Goal: Task Accomplishment & Management: Use online tool/utility

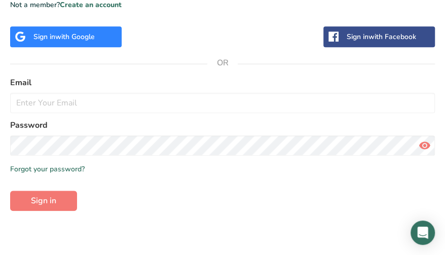
scroll to position [364, 0]
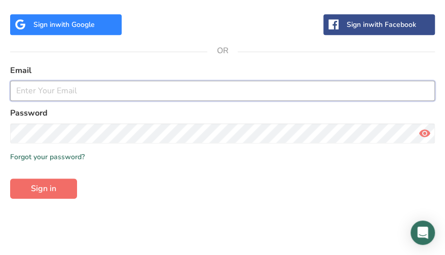
type input "hueytyge@gmail.com"
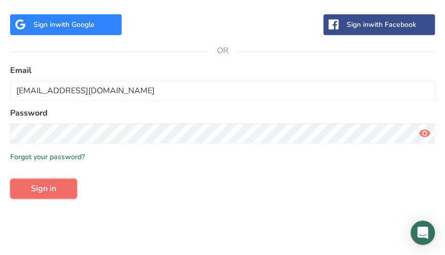
click at [34, 188] on span "Sign in" at bounding box center [43, 188] width 25 height 12
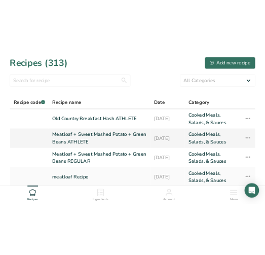
scroll to position [6, 0]
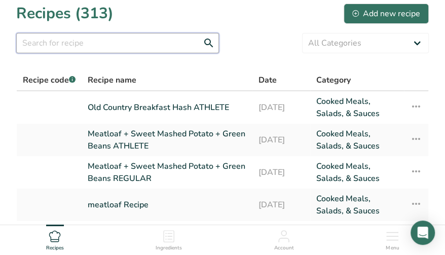
click at [93, 51] on input "text" at bounding box center [117, 43] width 203 height 20
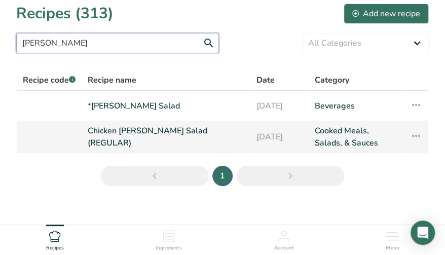
type input "COBB"
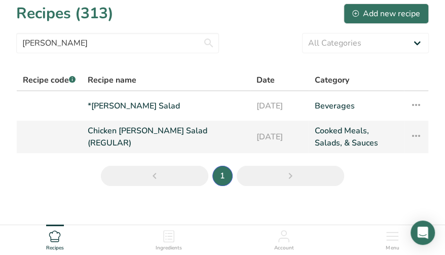
click at [137, 135] on link "Chicken Cobb Salad (REGULAR)" at bounding box center [166, 137] width 157 height 24
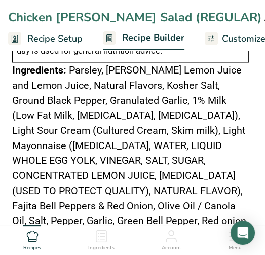
scroll to position [867, 0]
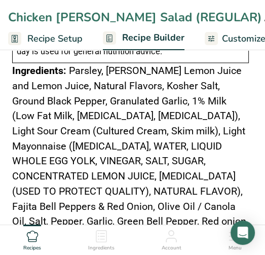
drag, startPoint x: 123, startPoint y: 163, endPoint x: 1, endPoint y: 36, distance: 176.2
click at [1, 36] on div "Chicken Cobb Salad (REGULAR) Recipe Setup Recipe Builder Customize Label Nutrit…" at bounding box center [132, 91] width 265 height 1832
copy div "Add Ingredients Delete Recipe Duplicate Recipe Scale Recipe Save as Sub-Recipe …"
click at [7, 72] on section "Add Ingredients Delete Recipe Duplicate Recipe Scale Recipe Save as Sub-Recipe …" at bounding box center [132, 91] width 265 height 1832
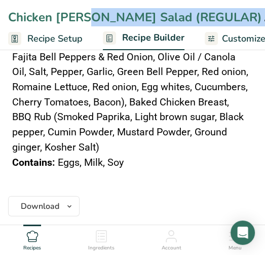
scroll to position [1015, 0]
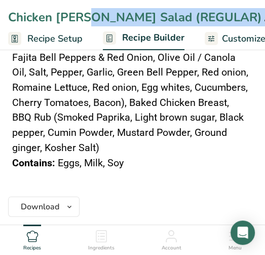
drag, startPoint x: 12, startPoint y: 66, endPoint x: 159, endPoint y: 174, distance: 182.2
copy div "Ingredients: Parsley, Meyer Lemon Juice and Lemon Juice, Natural Flavors, Koshe…"
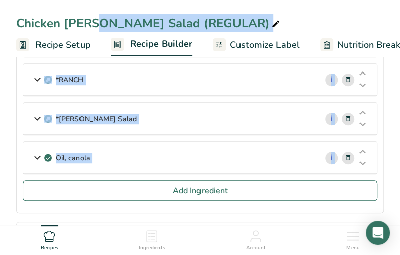
scroll to position [0, 0]
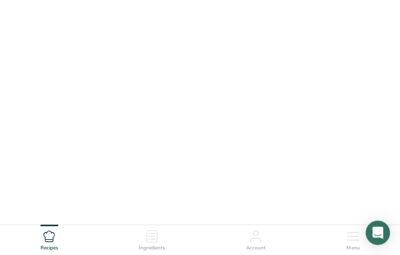
scroll to position [6, 0]
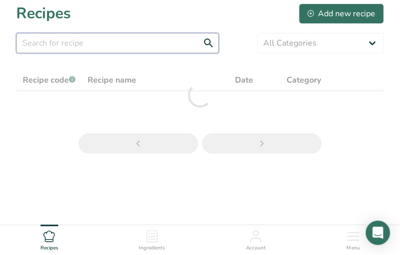
click at [194, 47] on input "text" at bounding box center [117, 43] width 203 height 20
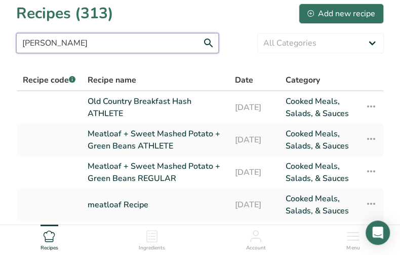
type input "ALFREDO"
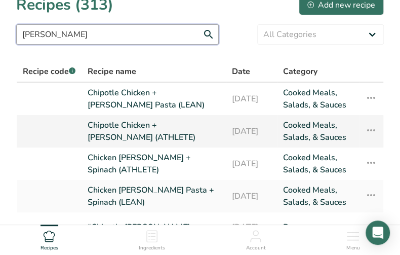
scroll to position [27, 0]
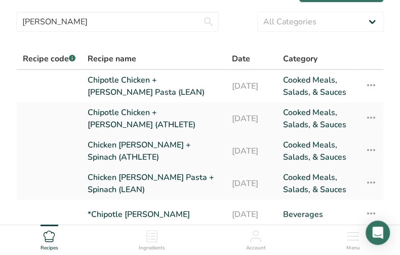
click at [115, 146] on link "Chicken Alfredo Pasta + Spinach (ATHLETE)" at bounding box center [154, 151] width 132 height 24
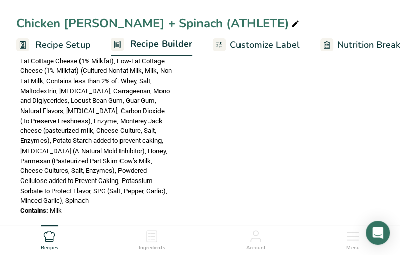
scroll to position [783, 0]
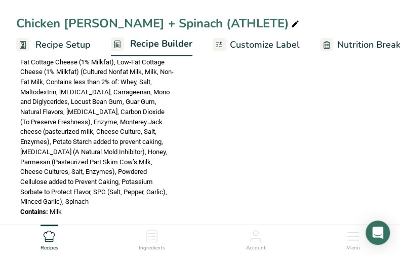
click at [58, 208] on span "Milk" at bounding box center [56, 212] width 12 height 8
click at [63, 207] on div "Contains: Milk" at bounding box center [97, 212] width 154 height 10
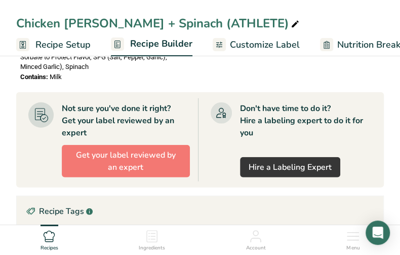
scroll to position [956, 0]
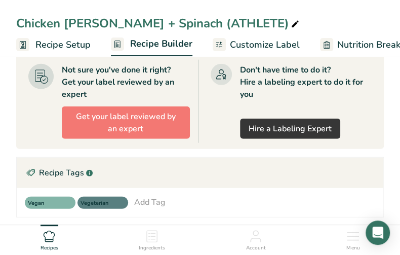
drag, startPoint x: 61, startPoint y: 175, endPoint x: 261, endPoint y: 158, distance: 200.8
click at [267, 158] on div "Recipe Tags .a-a{fill:#347362;}.b-a{fill:#fff;}" at bounding box center [200, 173] width 367 height 30
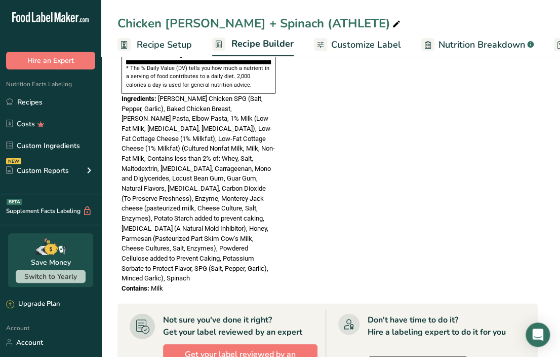
scroll to position [646, 0]
drag, startPoint x: 122, startPoint y: 70, endPoint x: 296, endPoint y: 253, distance: 252.6
click at [296, 253] on section "Ingredient * Amount * Unit * Waste * .a-a{fill:#347362;}.b-a{fill:#fff;} Grams …" at bounding box center [328, 78] width 420 height 1229
copy div "Ingredients: Alfredo Chicken SPG (Salt, Pepper, Garlic), Baked Chicken Breast, …"
